Goal: Use online tool/utility: Utilize a website feature to perform a specific function

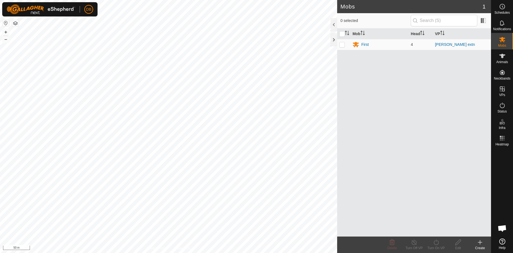
click at [17, 25] on button "button" at bounding box center [15, 23] width 7 height 7
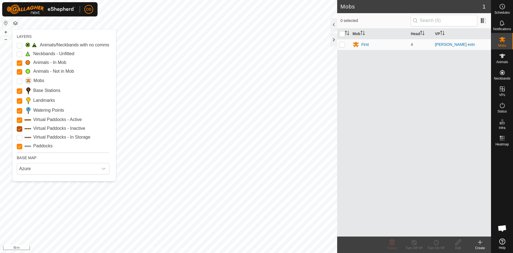
click at [19, 132] on Inactive "Virtual Paddocks - Inactive" at bounding box center [19, 128] width 5 height 5
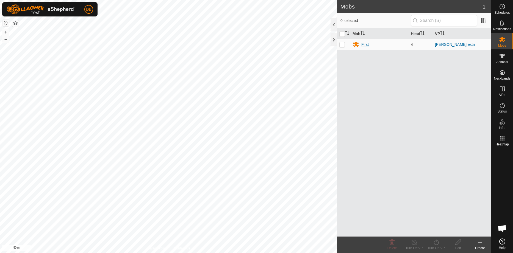
click at [364, 43] on div "First" at bounding box center [364, 45] width 7 height 6
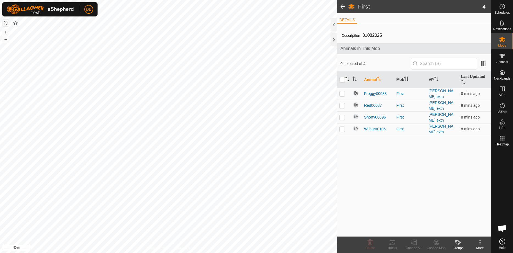
click at [347, 81] on icon "Activate to sort" at bounding box center [347, 79] width 4 height 4
click at [341, 79] on input "checkbox" at bounding box center [341, 79] width 5 height 5
checkbox input "true"
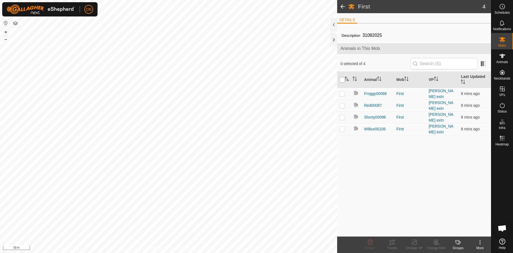
checkbox input "true"
click at [393, 244] on icon at bounding box center [392, 242] width 7 height 7
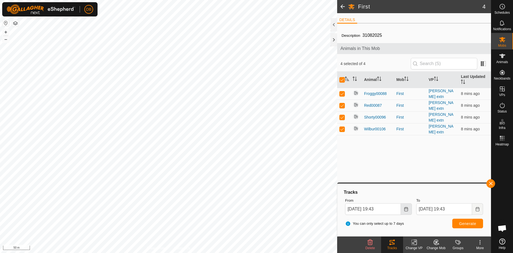
click at [409, 210] on button "Choose Date" at bounding box center [406, 210] width 11 height 12
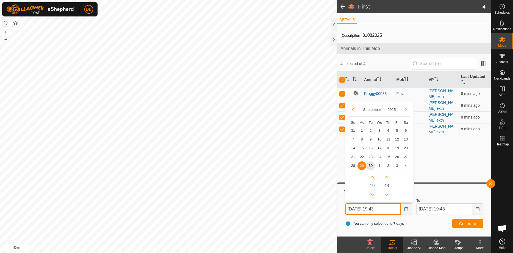
click at [372, 194] on button "Previous Hour" at bounding box center [372, 194] width 9 height 9
click at [372, 195] on span "Previous Hour" at bounding box center [372, 195] width 0 height 0
click at [372, 194] on button "Previous Hour" at bounding box center [372, 194] width 9 height 9
click at [371, 164] on span "30" at bounding box center [370, 166] width 9 height 9
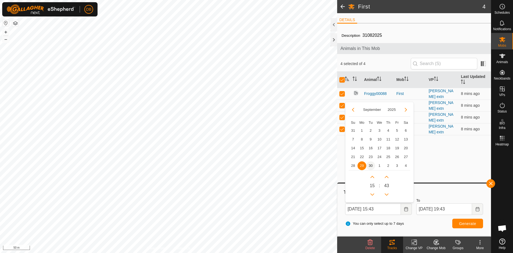
type input "[DATE] 15:43"
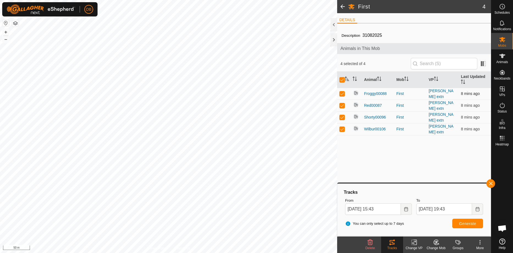
click at [343, 92] on p-checkbox at bounding box center [341, 94] width 5 height 4
checkbox input "false"
click at [342, 104] on p-checkbox at bounding box center [341, 105] width 5 height 4
checkbox input "false"
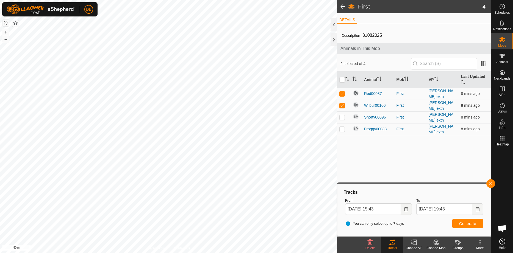
click at [343, 101] on td at bounding box center [343, 106] width 13 height 12
click at [460, 222] on span "Generate" at bounding box center [467, 224] width 17 height 4
click at [342, 105] on p-checkbox at bounding box center [341, 105] width 5 height 4
checkbox input "true"
click at [342, 94] on p-checkbox at bounding box center [341, 94] width 5 height 4
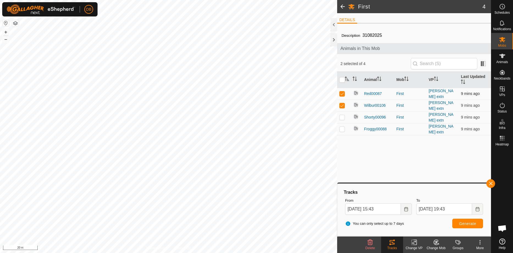
checkbox input "false"
click at [462, 221] on button "Generate" at bounding box center [467, 224] width 31 height 10
click at [353, 171] on div "First 4 DETAILS Description 31082025 Animals in This Mob 1 selected of 4 Animal…" at bounding box center [245, 126] width 491 height 253
click at [342, 115] on p-checkbox at bounding box center [341, 117] width 5 height 4
checkbox input "true"
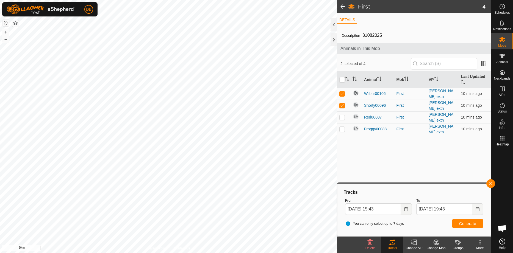
click at [342, 115] on p-checkbox at bounding box center [341, 117] width 5 height 4
checkbox input "true"
click at [343, 95] on p-checkbox at bounding box center [341, 94] width 5 height 4
checkbox input "false"
click at [342, 105] on p-checkbox at bounding box center [341, 105] width 5 height 4
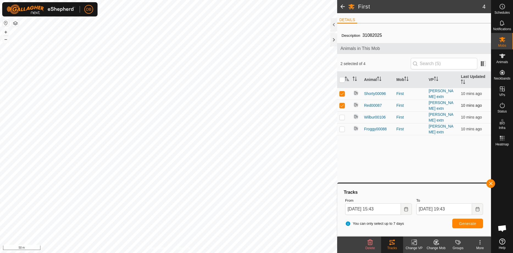
checkbox input "false"
click at [463, 227] on button "Generate" at bounding box center [467, 224] width 31 height 10
click at [346, 176] on div "First 4 DETAILS Description 31082025 Animals in This Mob 1 selected of 4 Animal…" at bounding box center [245, 126] width 491 height 253
click at [341, 127] on p-checkbox at bounding box center [341, 129] width 5 height 4
checkbox input "true"
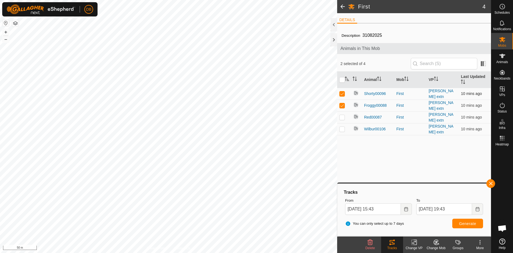
click at [345, 92] on p-checkbox at bounding box center [341, 94] width 5 height 4
checkbox input "false"
click at [466, 225] on span "Generate" at bounding box center [467, 224] width 17 height 4
click at [341, 115] on p-checkbox at bounding box center [341, 117] width 5 height 4
checkbox input "true"
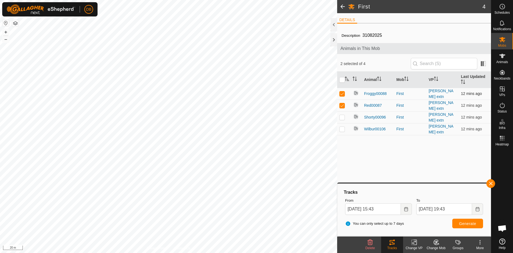
click at [342, 92] on p-checkbox at bounding box center [341, 94] width 5 height 4
checkbox input "false"
click at [465, 222] on span "Generate" at bounding box center [467, 224] width 17 height 4
